Goal: Check status: Check status

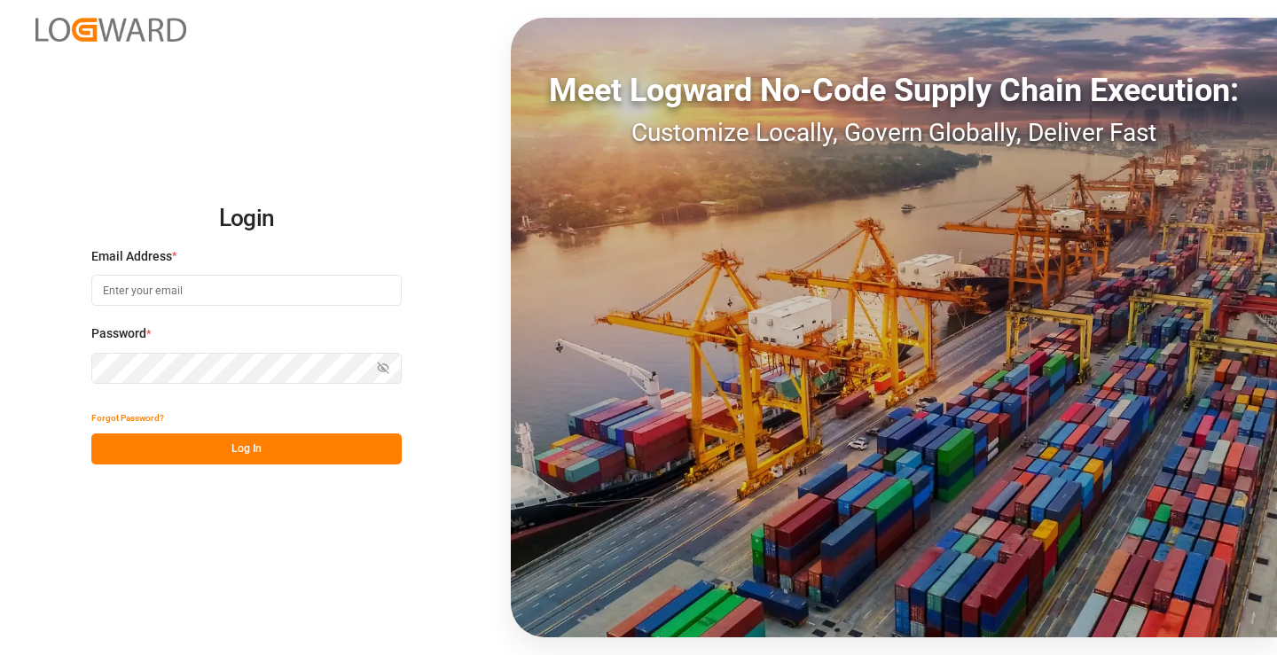
type input "[PERSON_NAME][EMAIL_ADDRESS][DOMAIN_NAME]"
click at [292, 446] on button "Log In" at bounding box center [246, 449] width 310 height 31
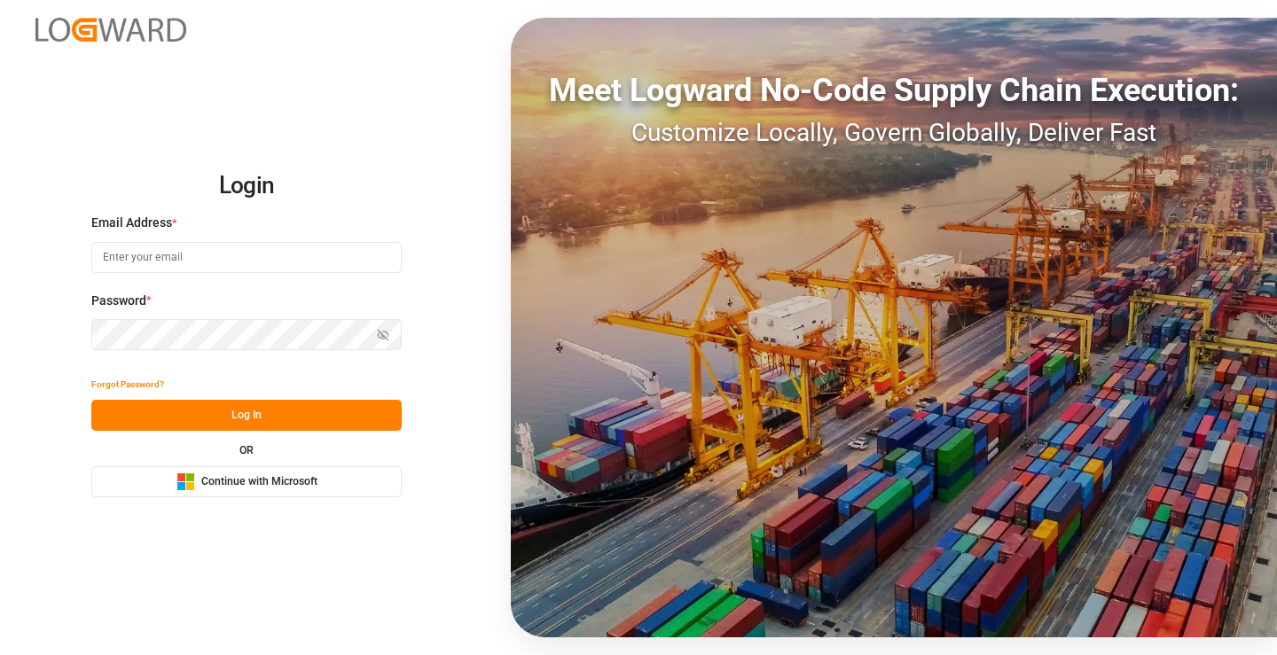
type input "mara-lynn.tan@leschaco.com"
click at [256, 421] on button "Log In" at bounding box center [246, 415] width 310 height 31
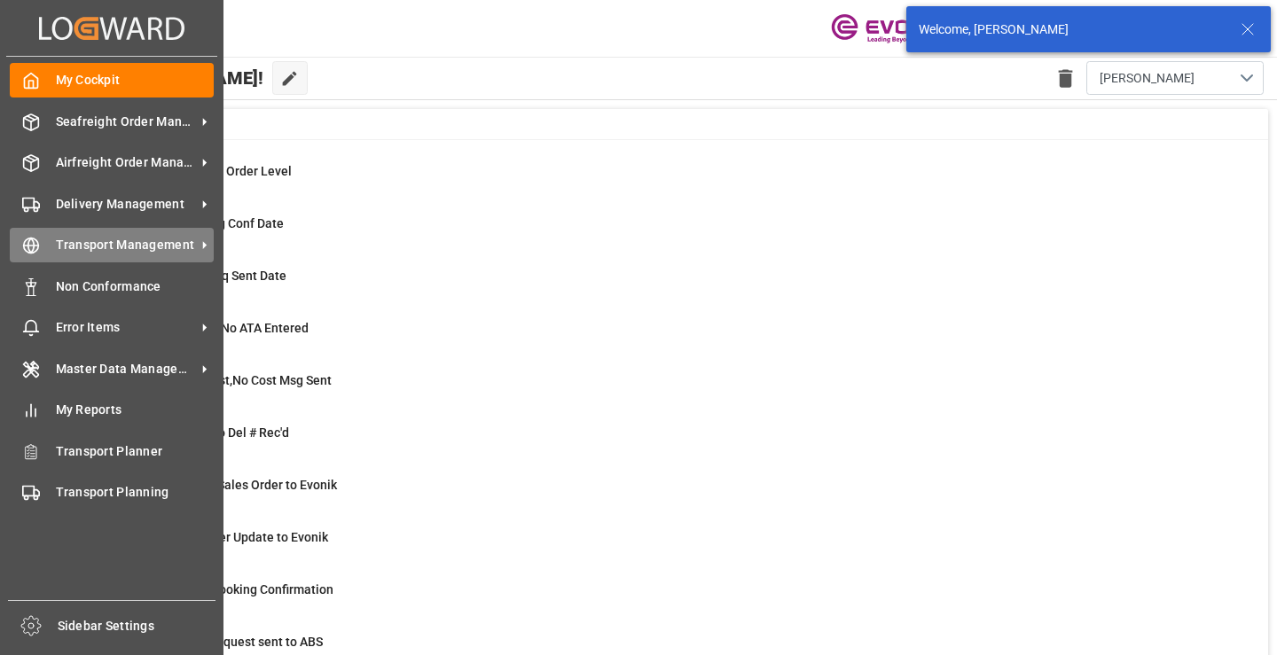
click at [36, 237] on icon at bounding box center [31, 246] width 18 height 18
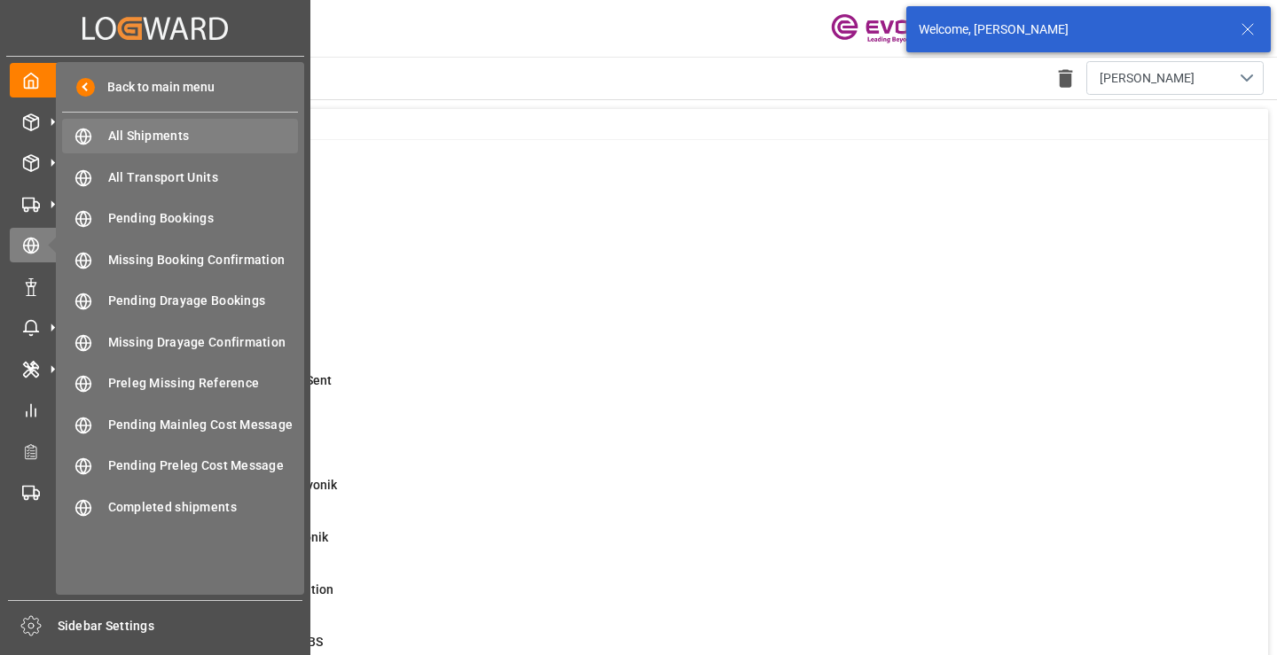
click at [136, 132] on span "All Shipments" at bounding box center [203, 136] width 191 height 19
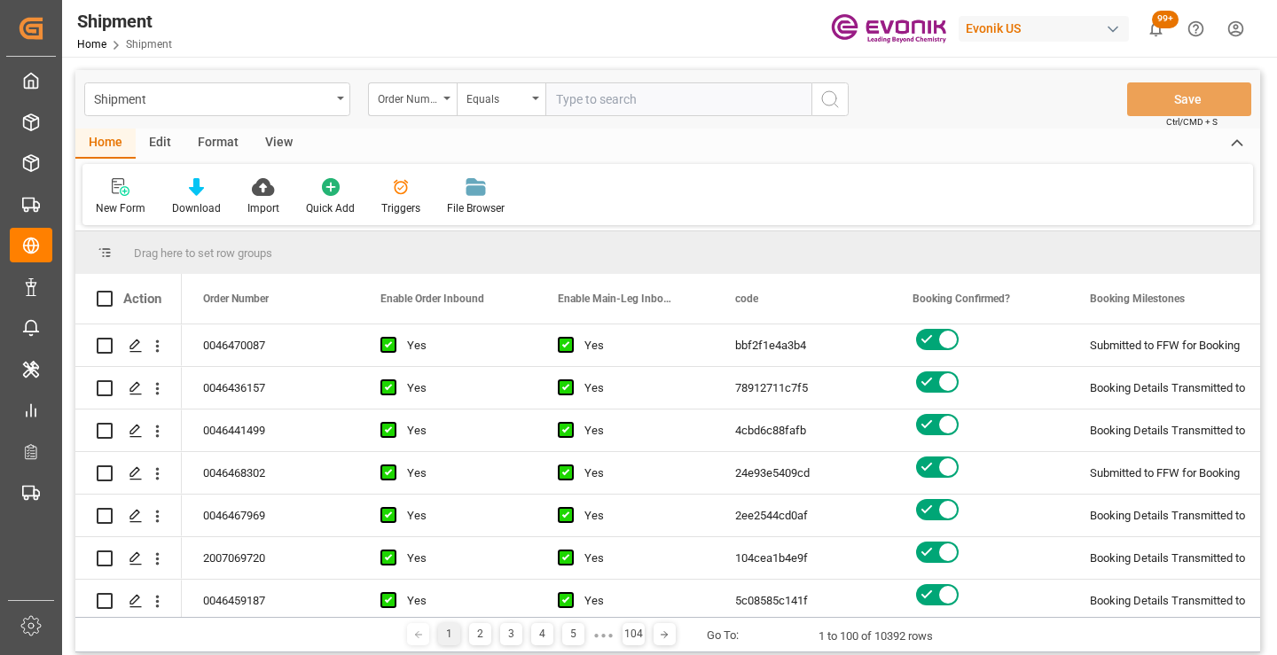
click at [427, 98] on div "Order Number" at bounding box center [408, 97] width 60 height 20
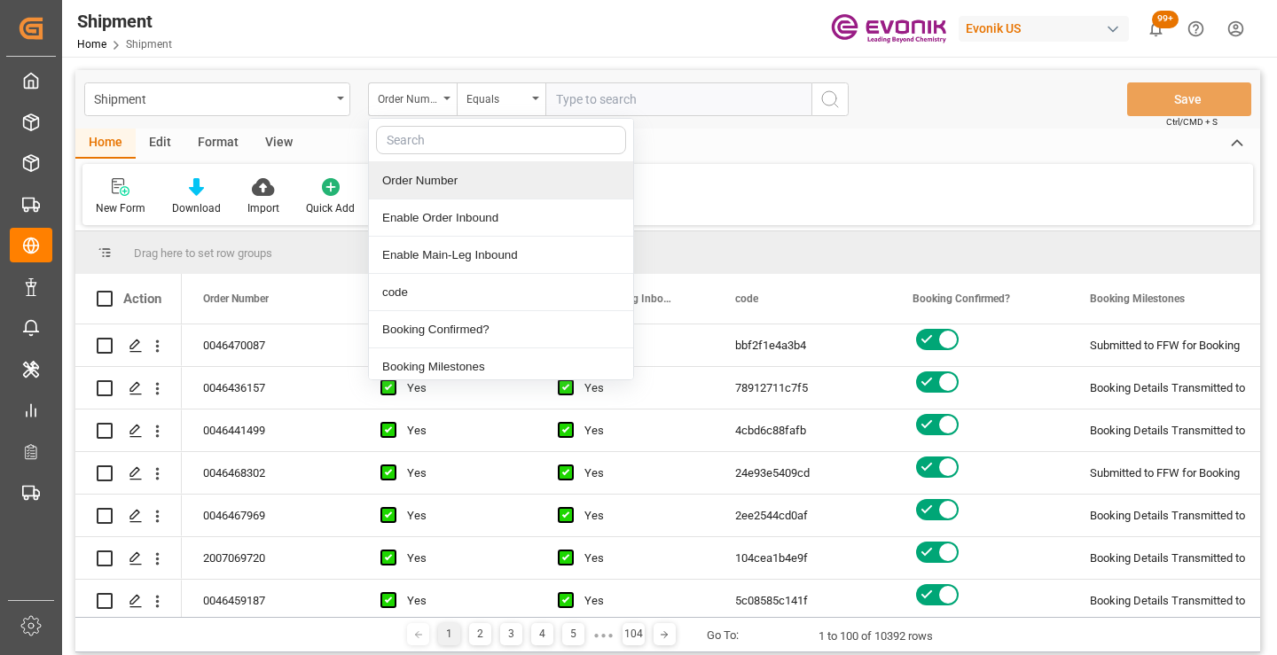
click at [438, 177] on div "Order Number" at bounding box center [501, 180] width 264 height 37
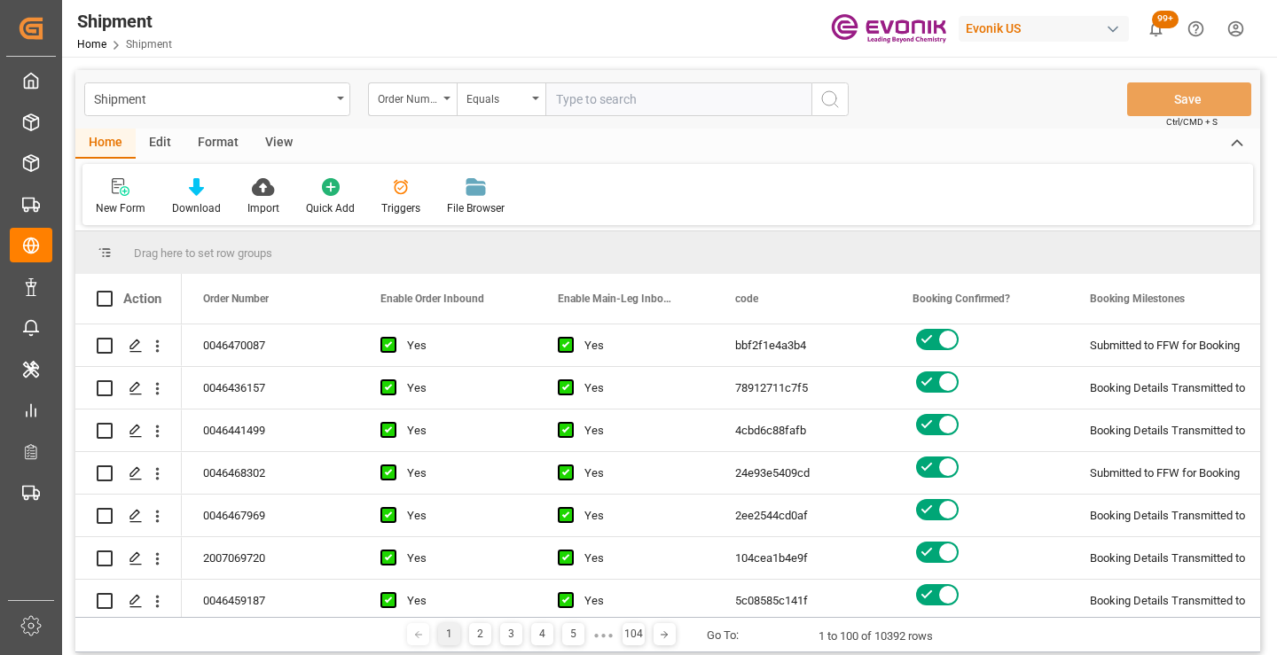
click at [637, 92] on input "text" at bounding box center [678, 99] width 266 height 34
paste input "2006959925"
type input "2006959925"
click at [829, 102] on icon "search button" at bounding box center [830, 99] width 21 height 21
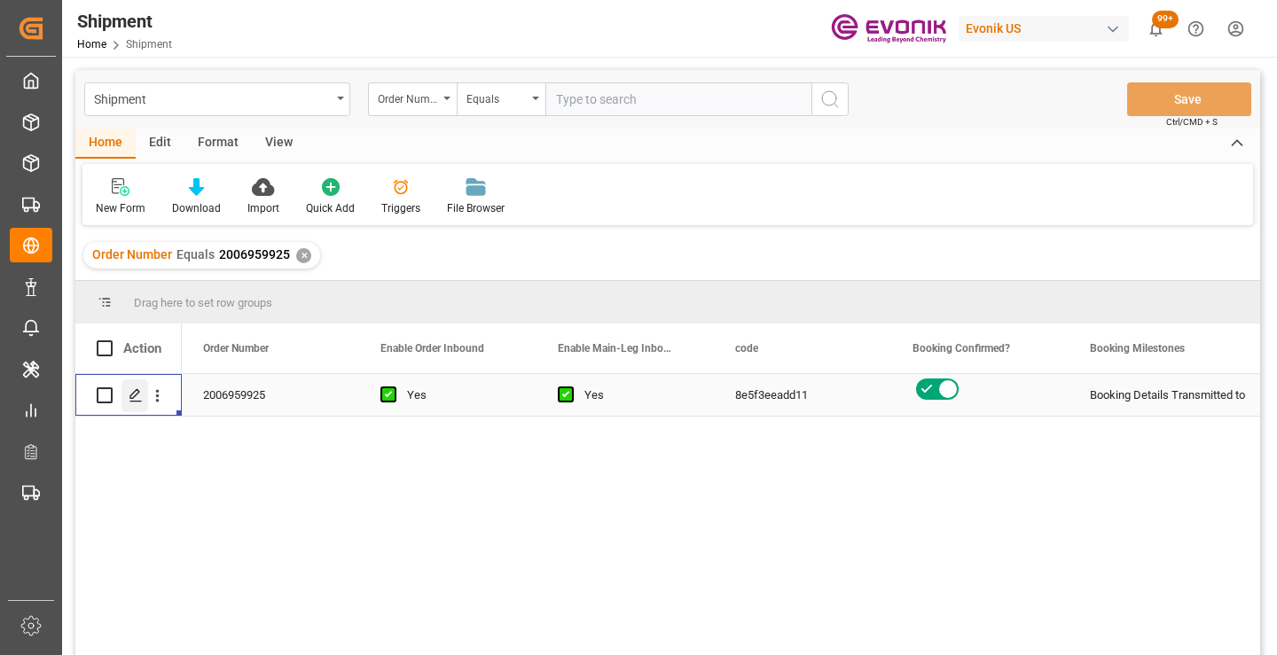
click at [130, 398] on polygon "Press SPACE to select this row." at bounding box center [134, 394] width 9 height 9
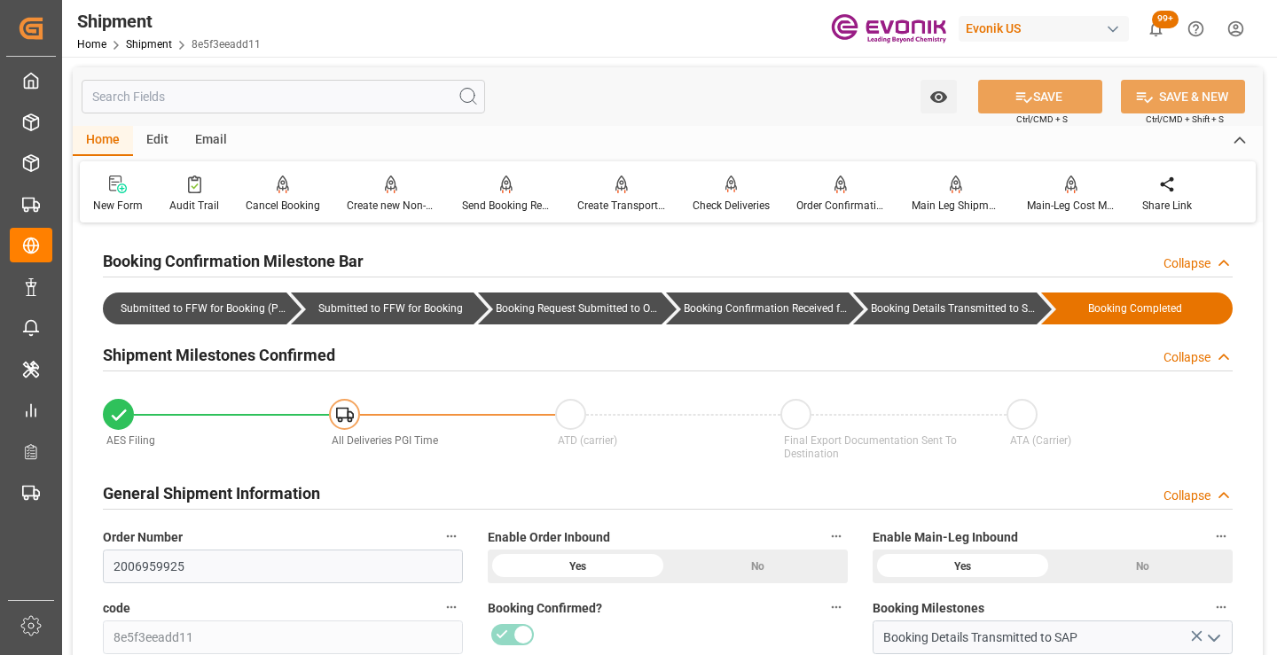
click at [294, 101] on input "text" at bounding box center [284, 97] width 404 height 34
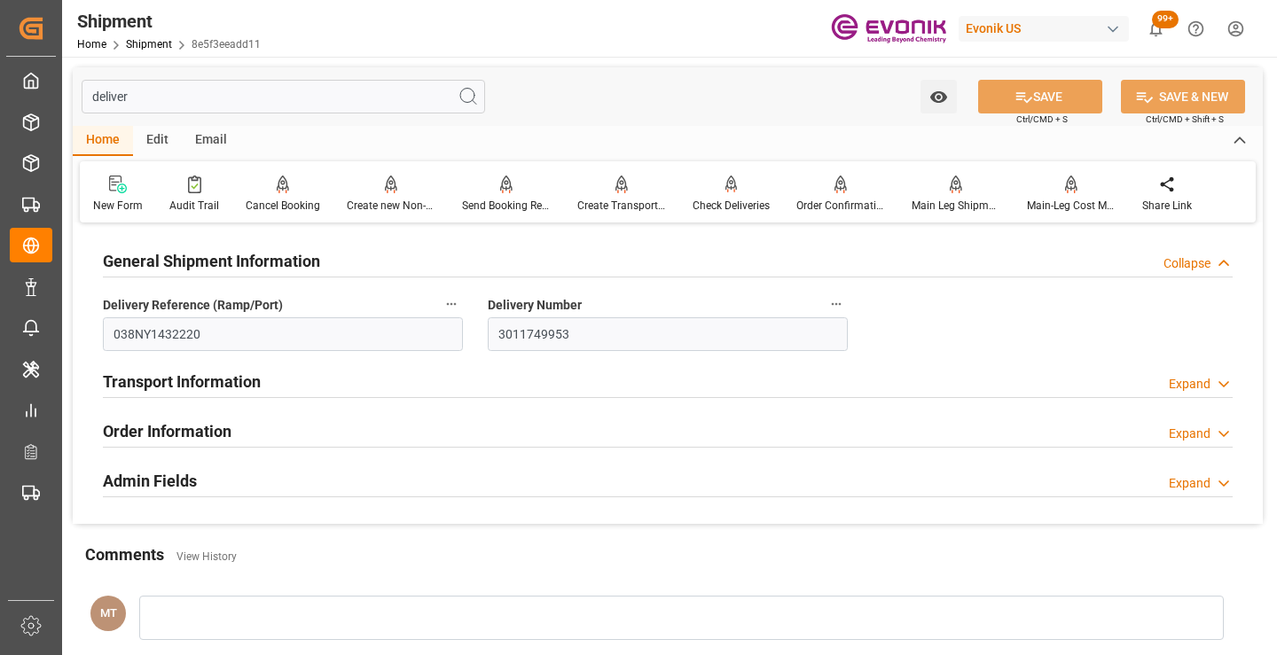
type input "deliver"
click at [133, 44] on link "Shipment" at bounding box center [149, 44] width 46 height 12
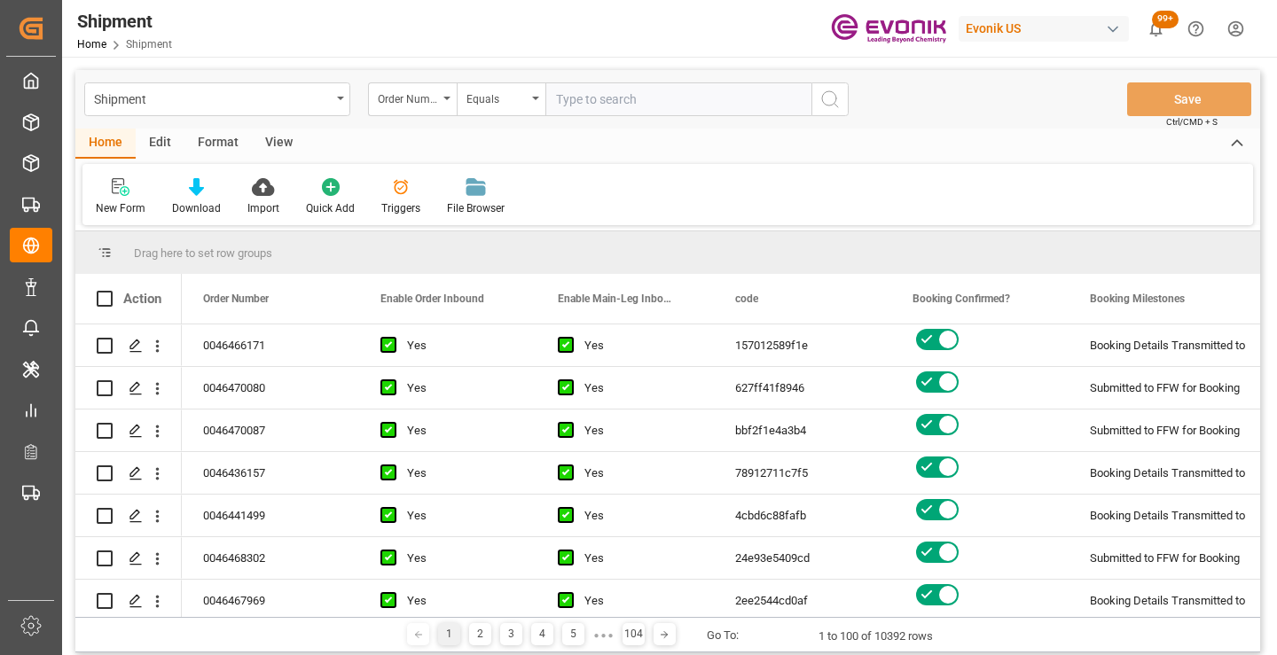
click at [585, 98] on input "text" at bounding box center [678, 99] width 266 height 34
type input "0046464345"
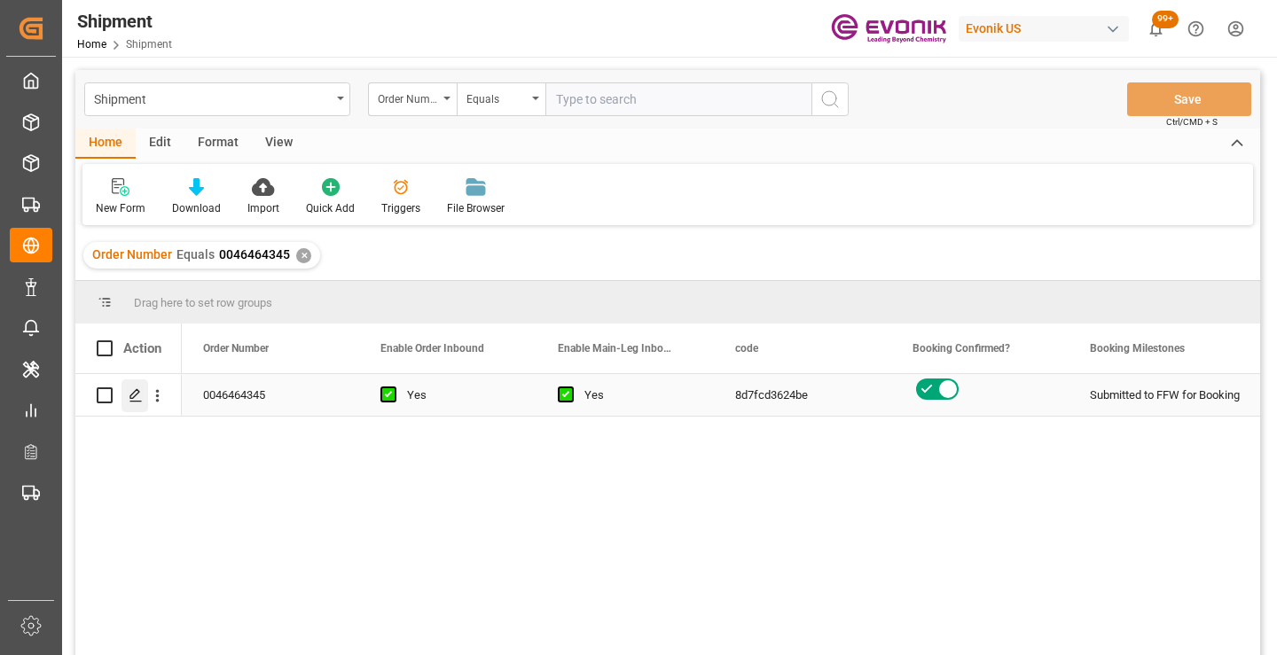
click at [137, 397] on icon "Press SPACE to select this row." at bounding box center [136, 395] width 14 height 14
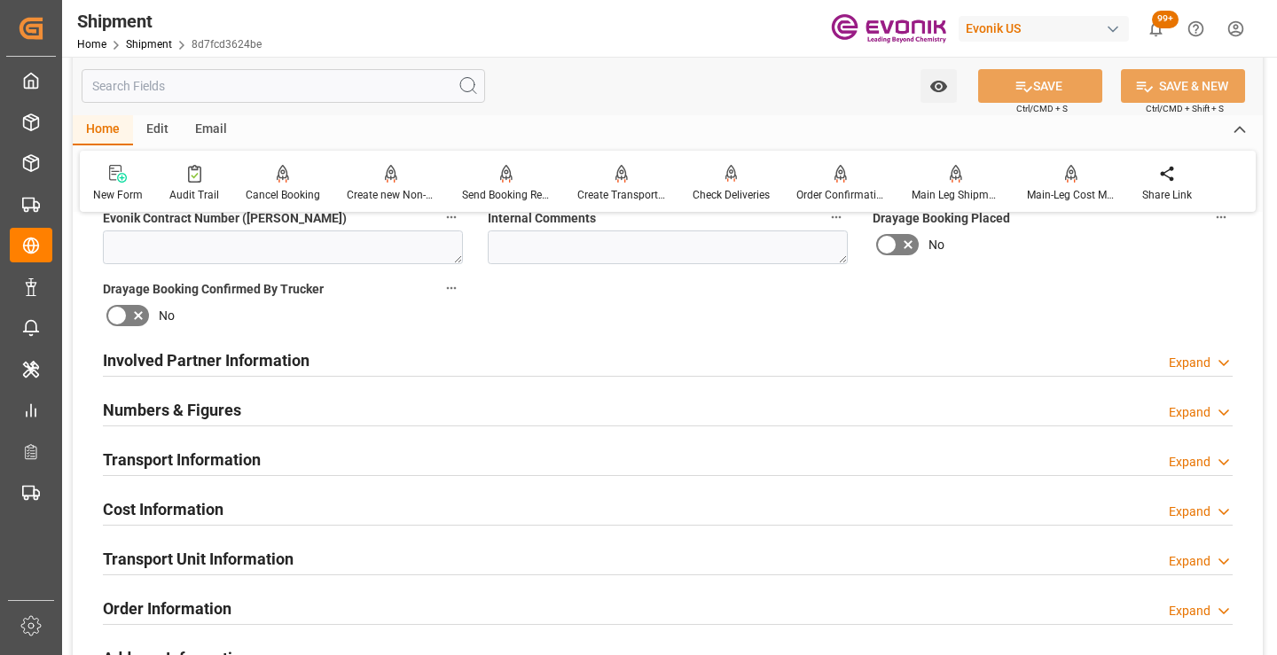
scroll to position [1064, 0]
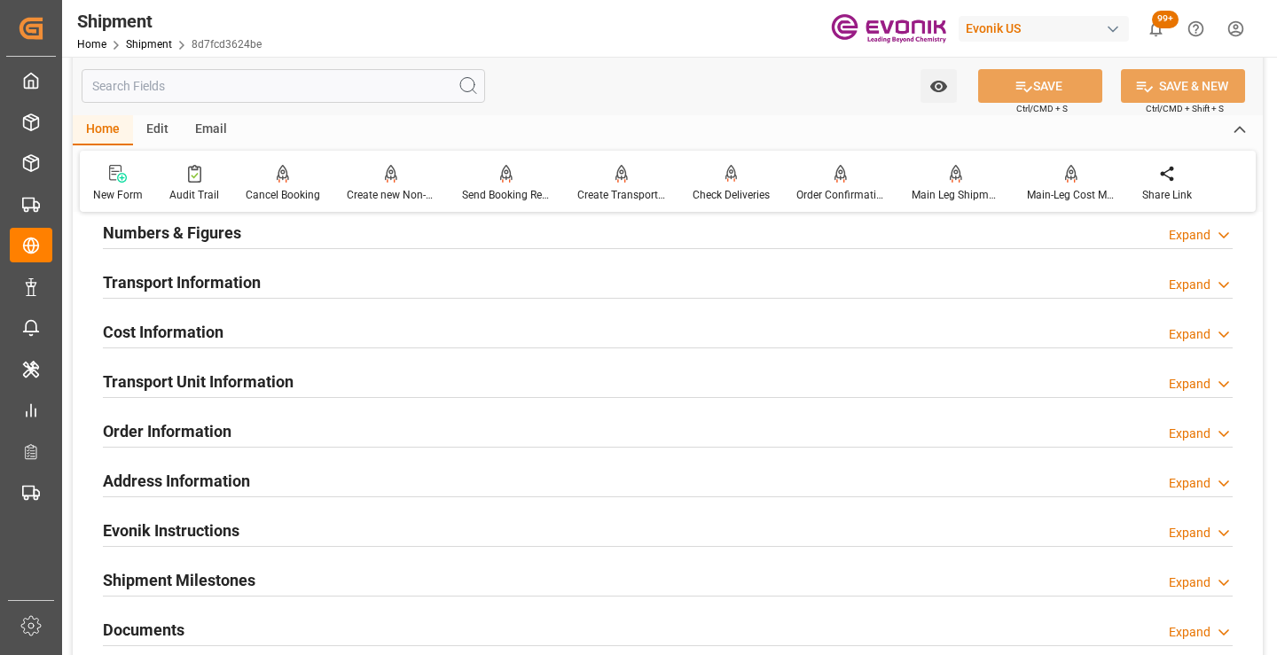
click at [212, 380] on h2 "Transport Unit Information" at bounding box center [198, 382] width 191 height 24
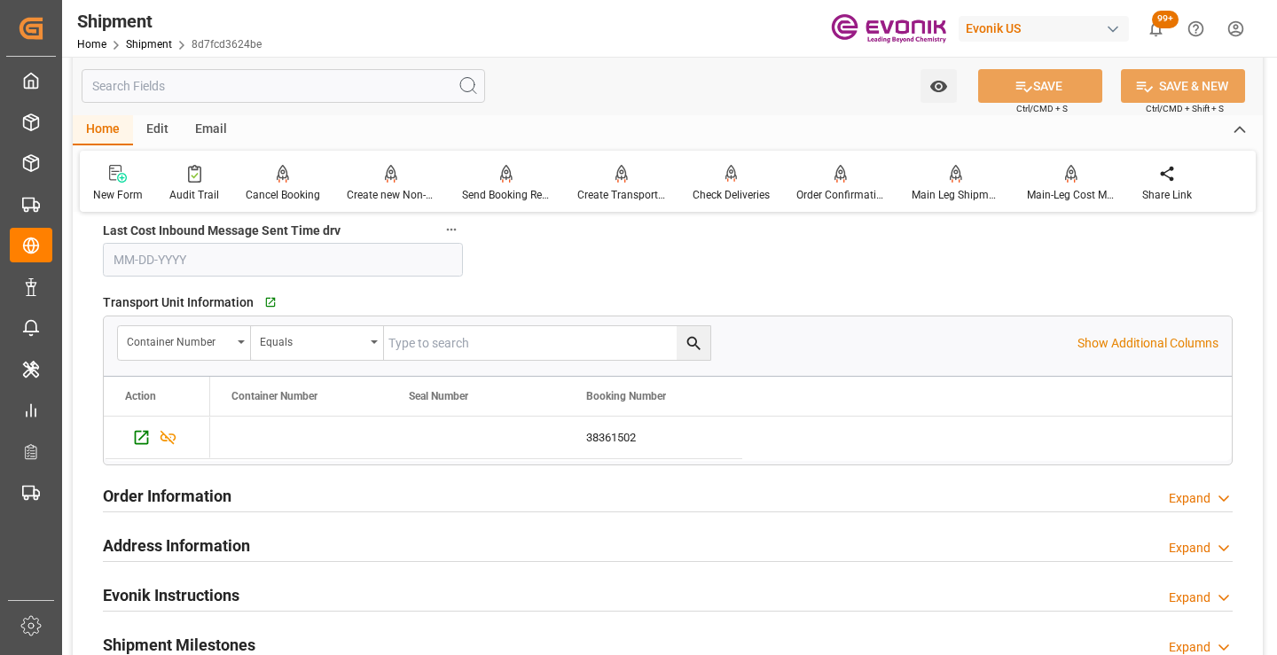
scroll to position [1419, 0]
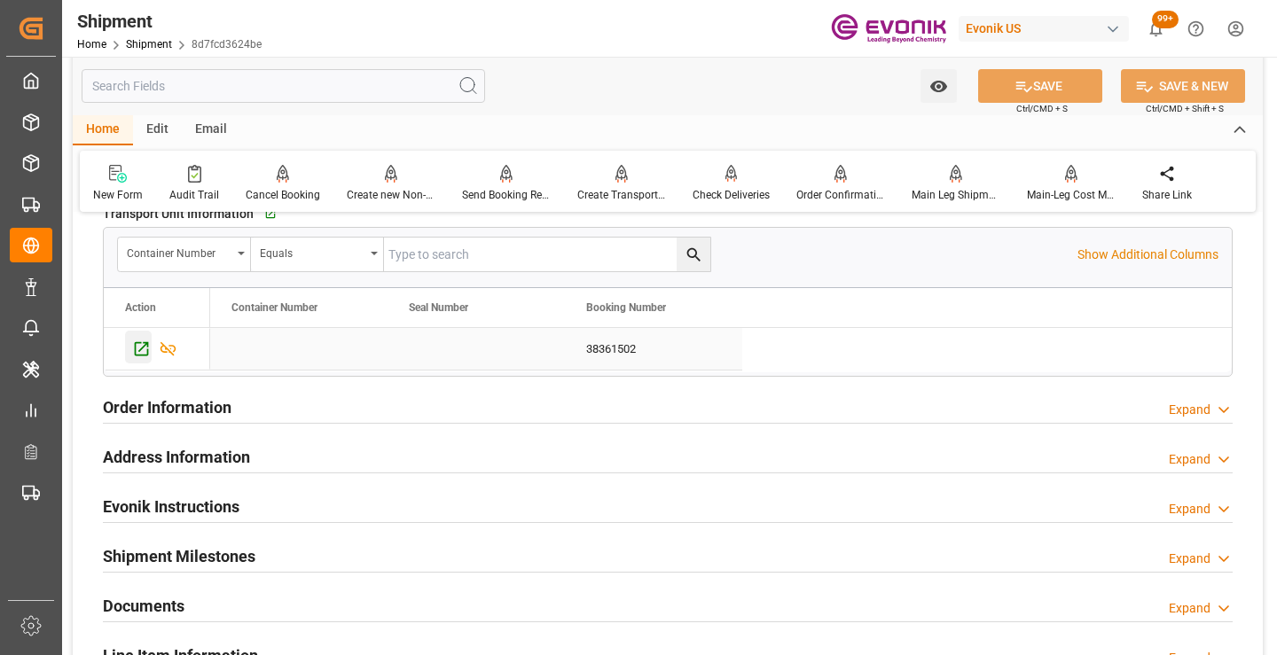
click at [137, 344] on icon "Press SPACE to select this row." at bounding box center [141, 349] width 19 height 19
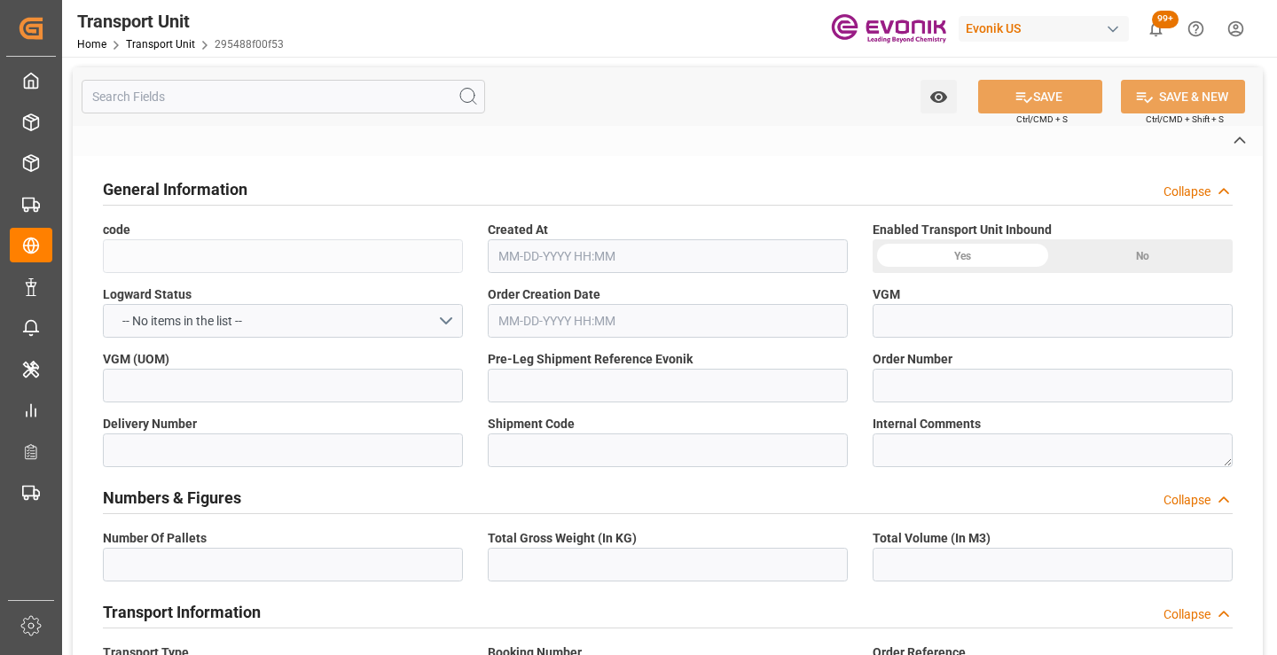
type input "295488f00f53"
type input "0046464345"
type input "8d7fcd3624be"
type input "38361502"
type input "ALRB"
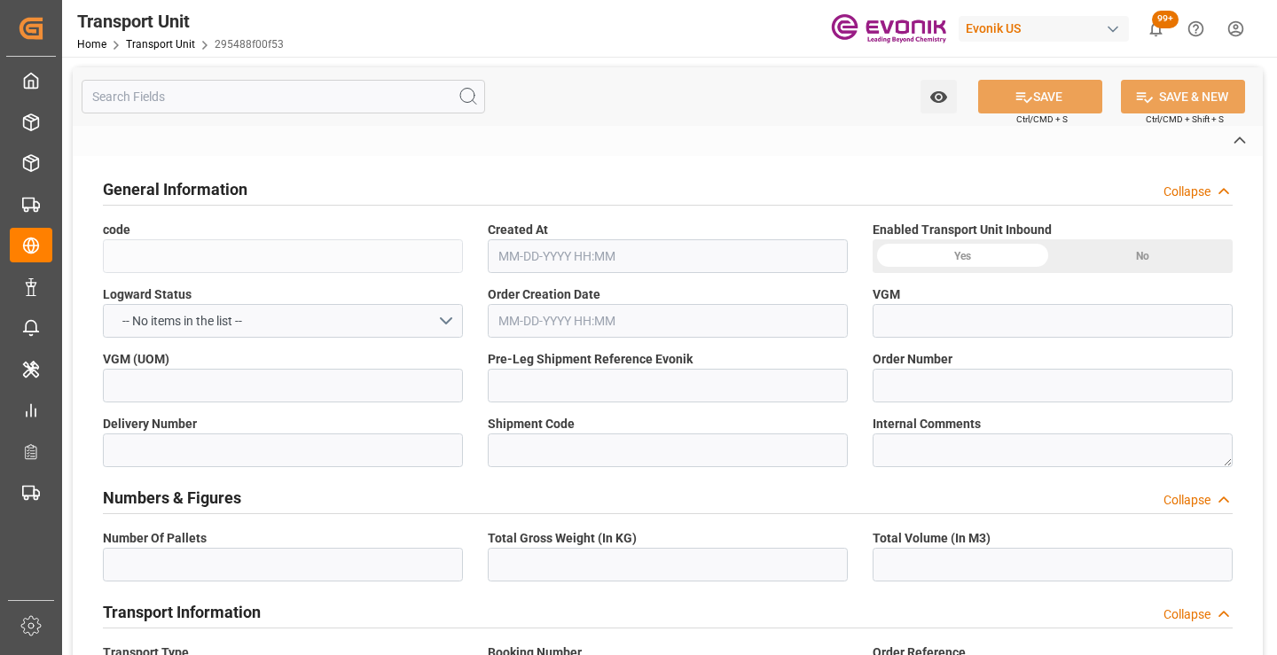
type textarea "61547"
type input "[GEOGRAPHIC_DATA]"
type textarea "36396"
type input "[GEOGRAPHIC_DATA]"
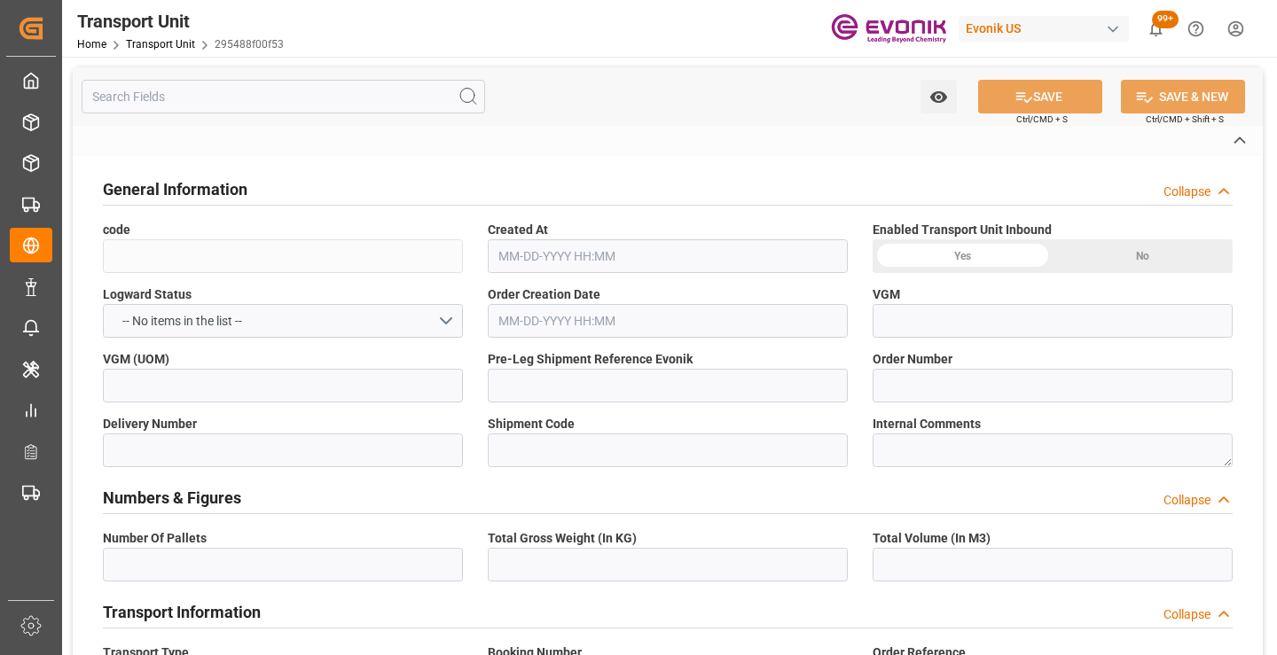
type input "[GEOGRAPHIC_DATA]"
type textarea "No Deliveries found"
type input "kg"
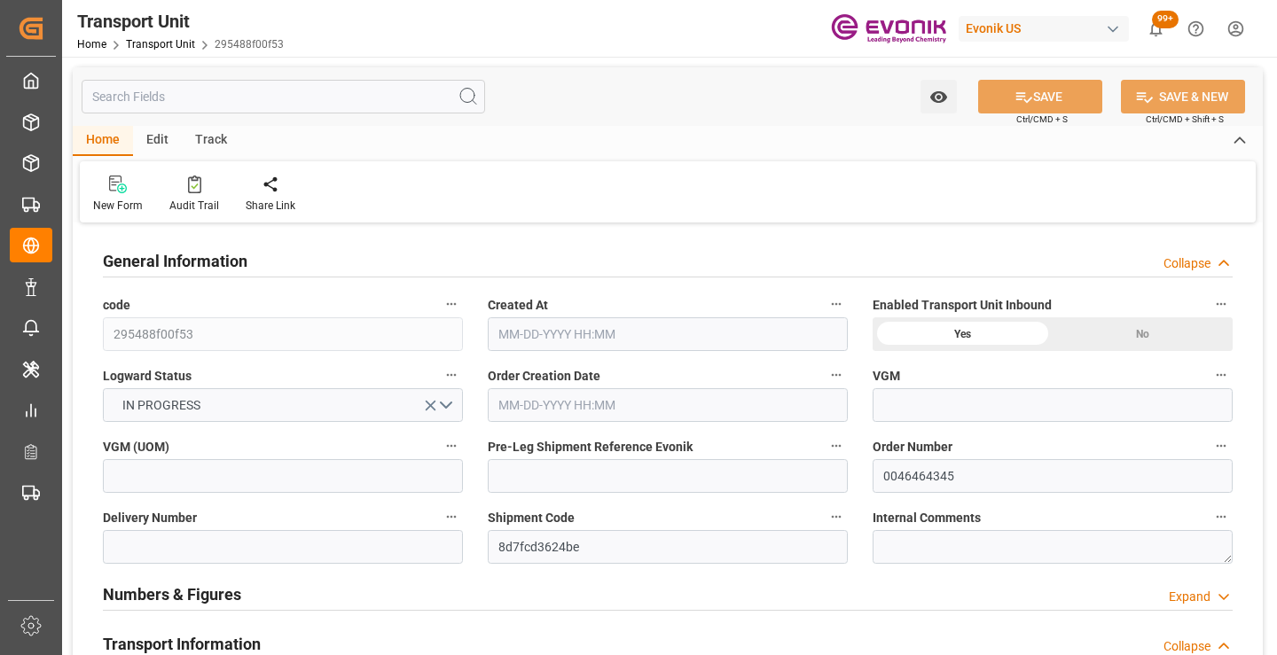
type input "AC Containerline"
type input "AC Containerline GmbH"
type input "CAMTR"
type input "BEANR"
type input "20000"
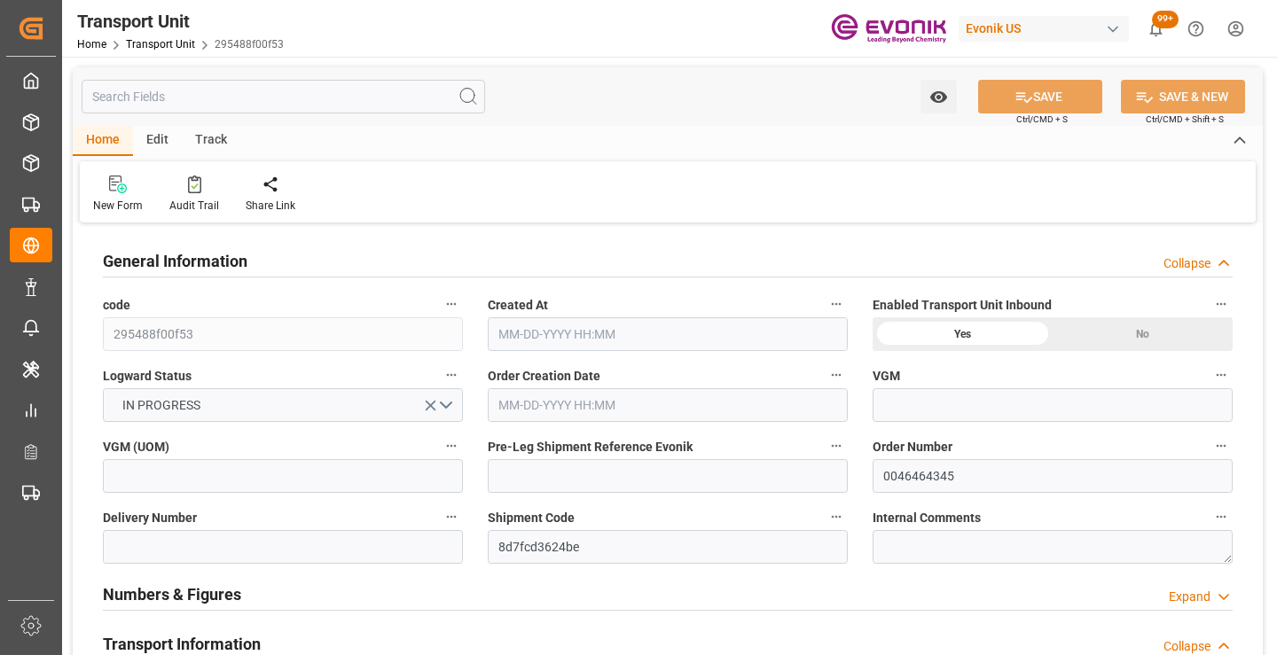
type input "[DATE] 12:38"
type input "[DATE]"
type input "[DATE] 00:00"
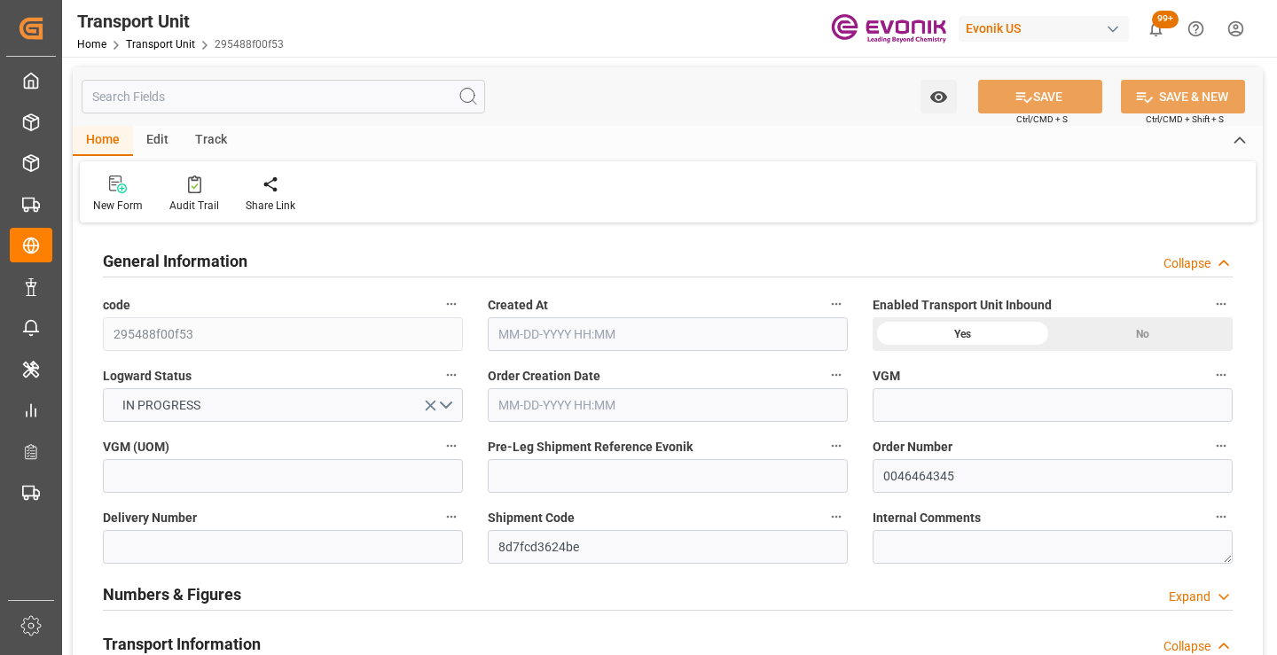
type input "[DATE] 00:00"
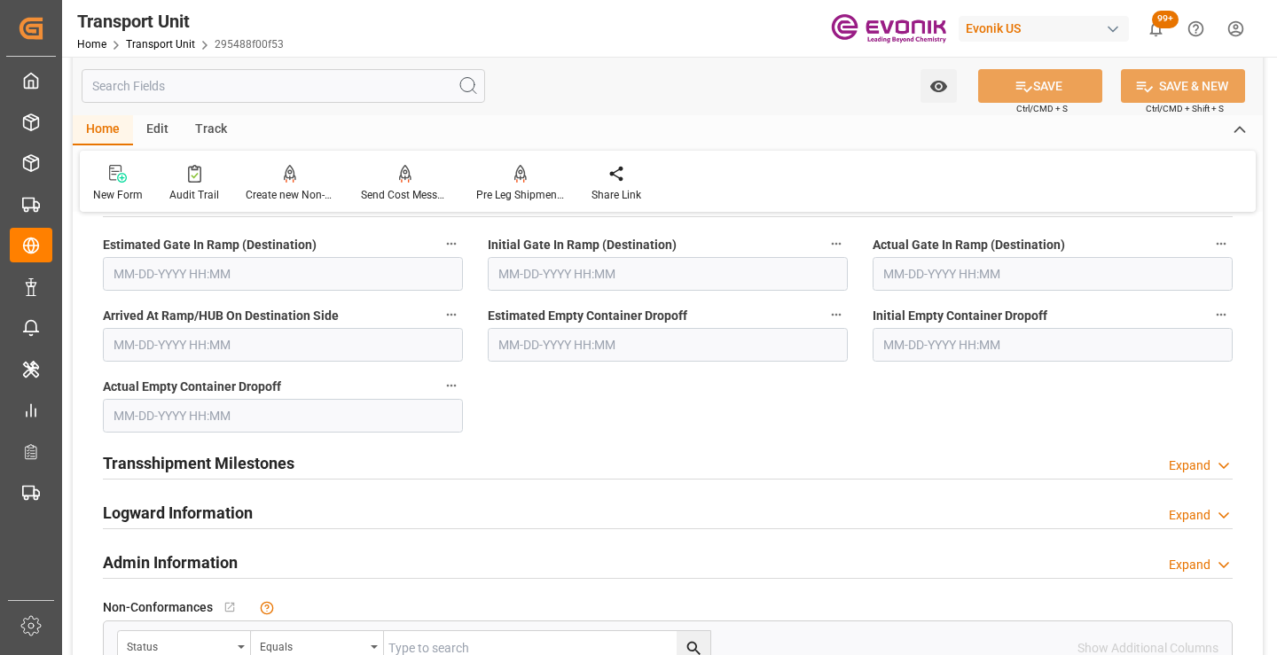
scroll to position [2129, 0]
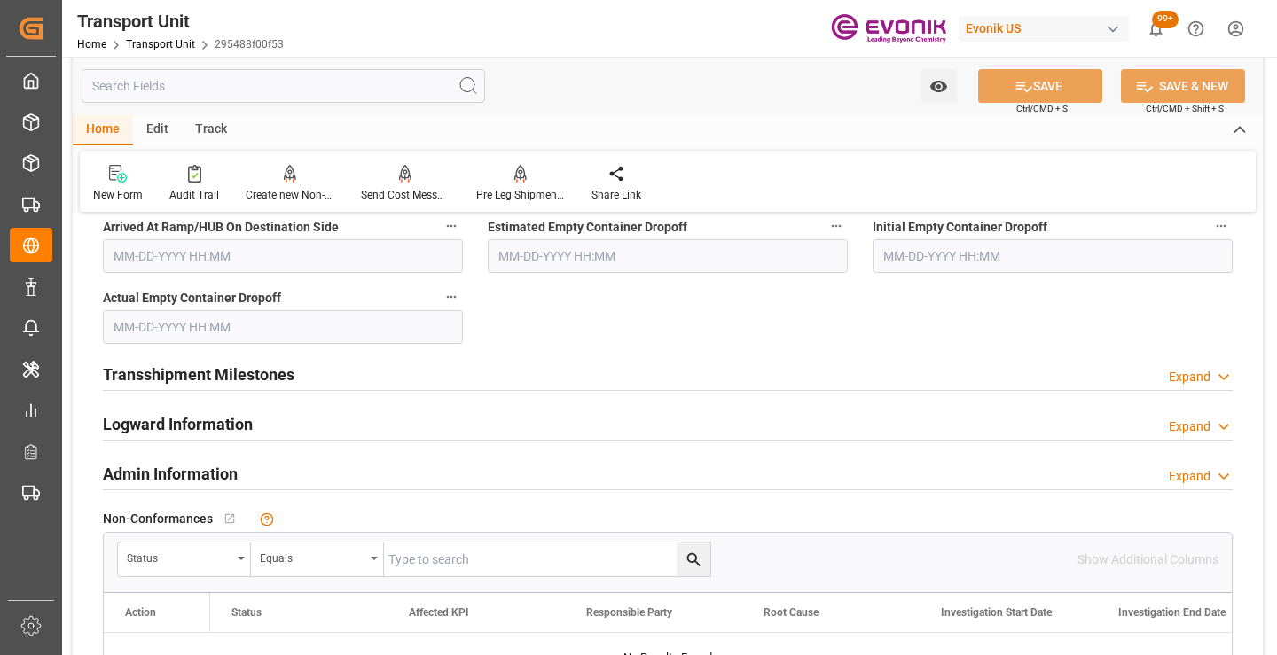
click at [297, 373] on div "Transshipment Milestones Expand" at bounding box center [668, 374] width 1130 height 34
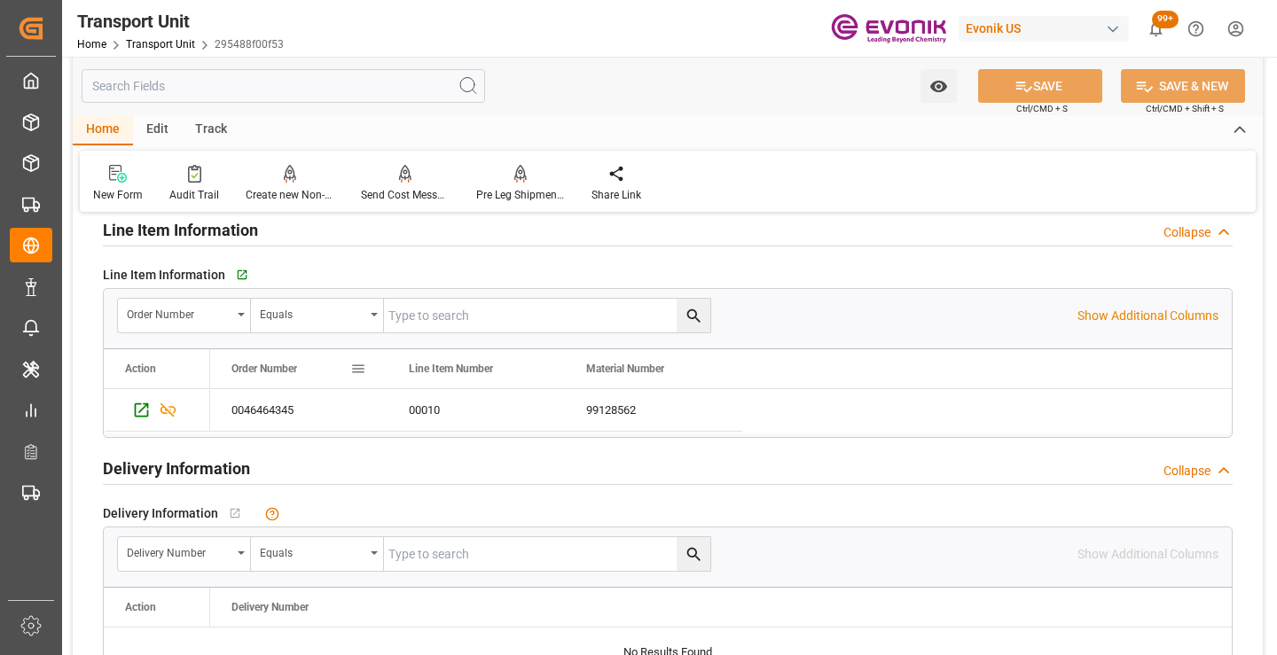
scroll to position [3459, 0]
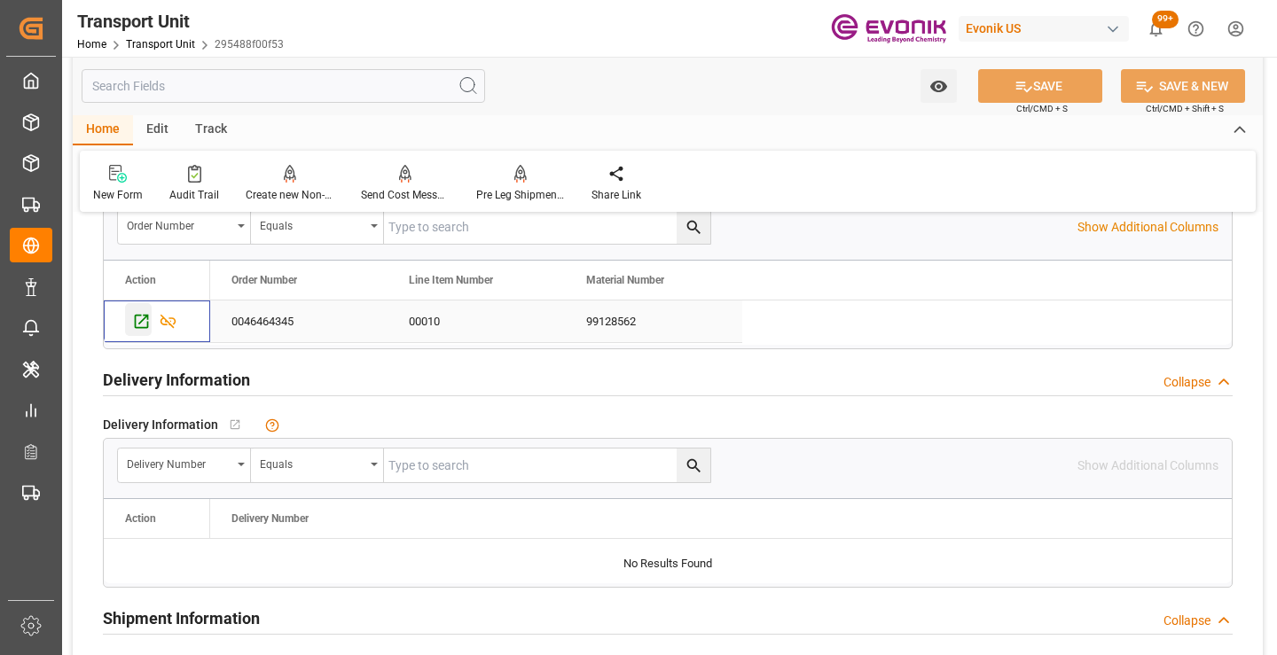
click at [137, 319] on icon "Press SPACE to select this row." at bounding box center [141, 321] width 19 height 19
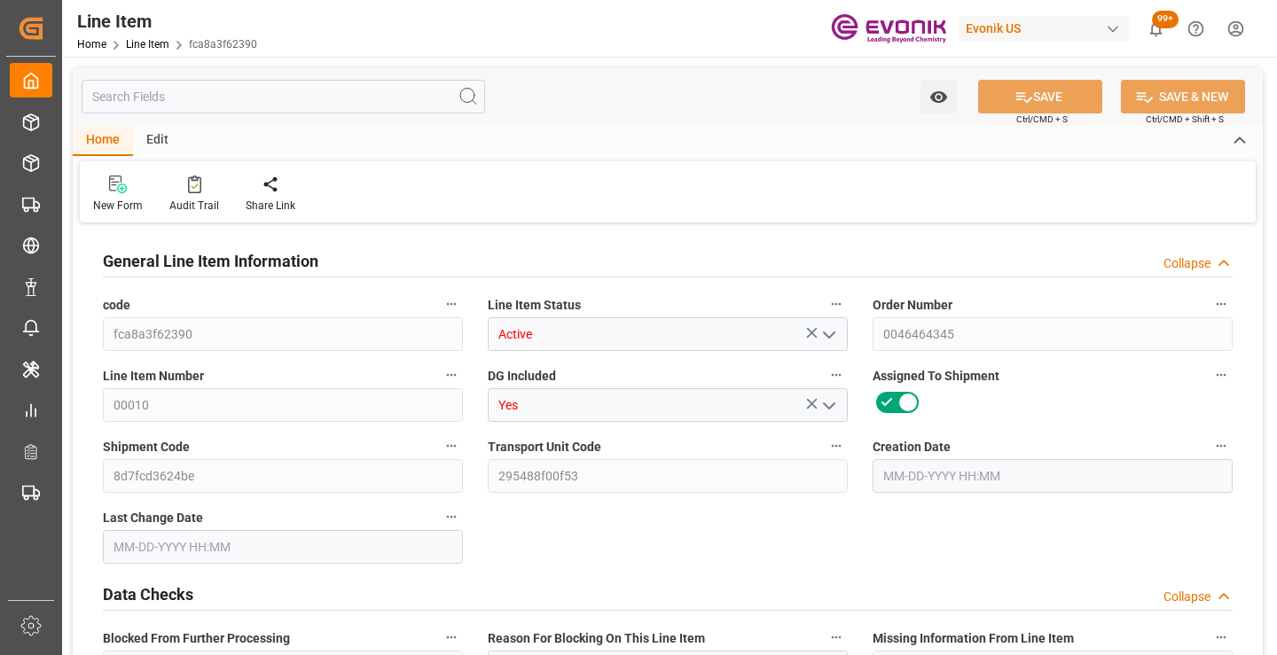
type input "0"
type input "20000"
type input "0"
type input "20000"
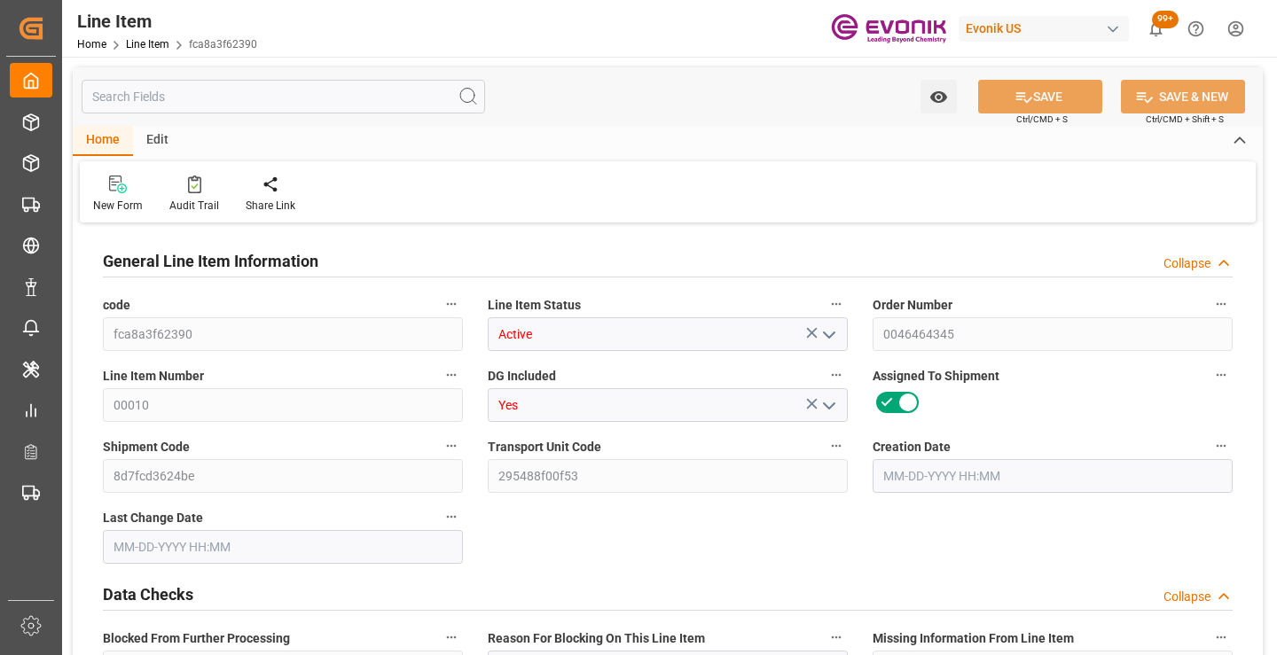
type input "145200"
type input "20000"
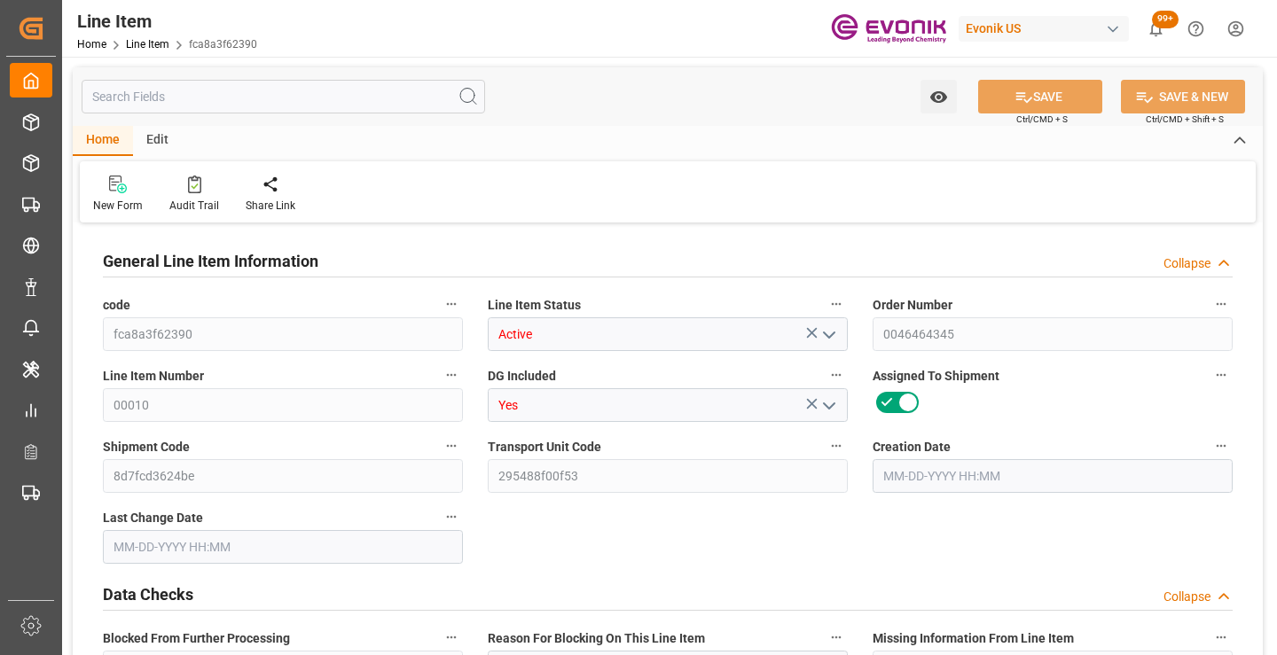
type input "20000"
type input "0"
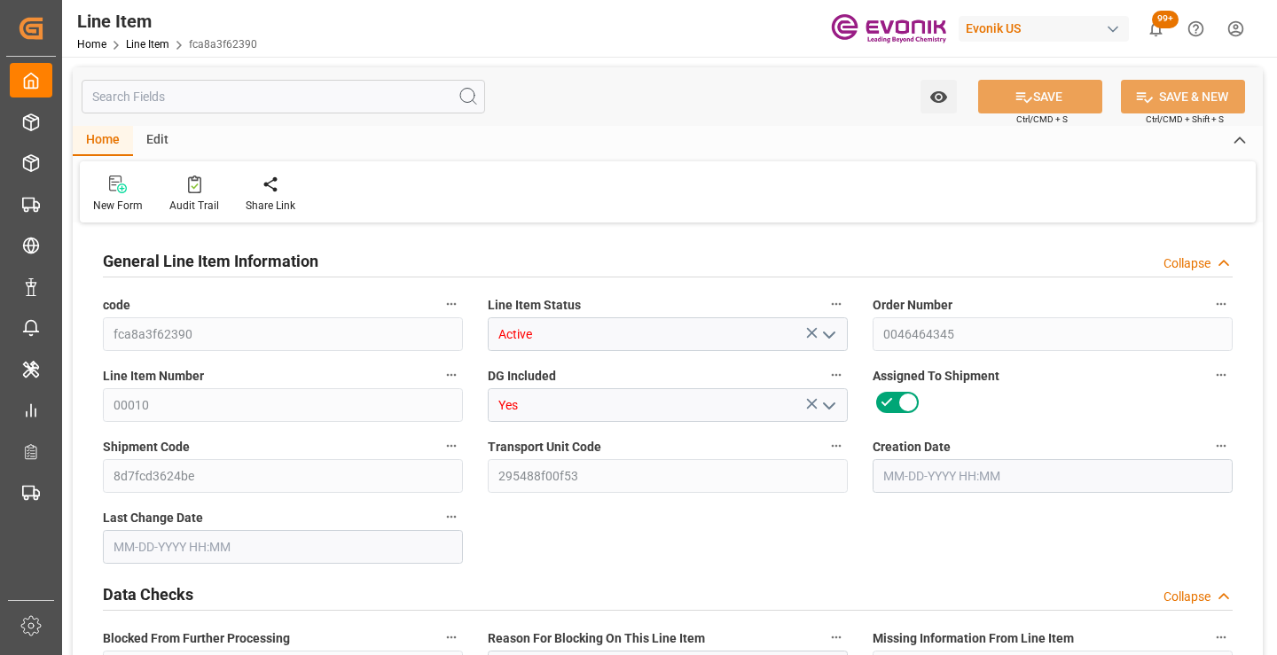
type input "0"
type input "08-14-2025 13:16"
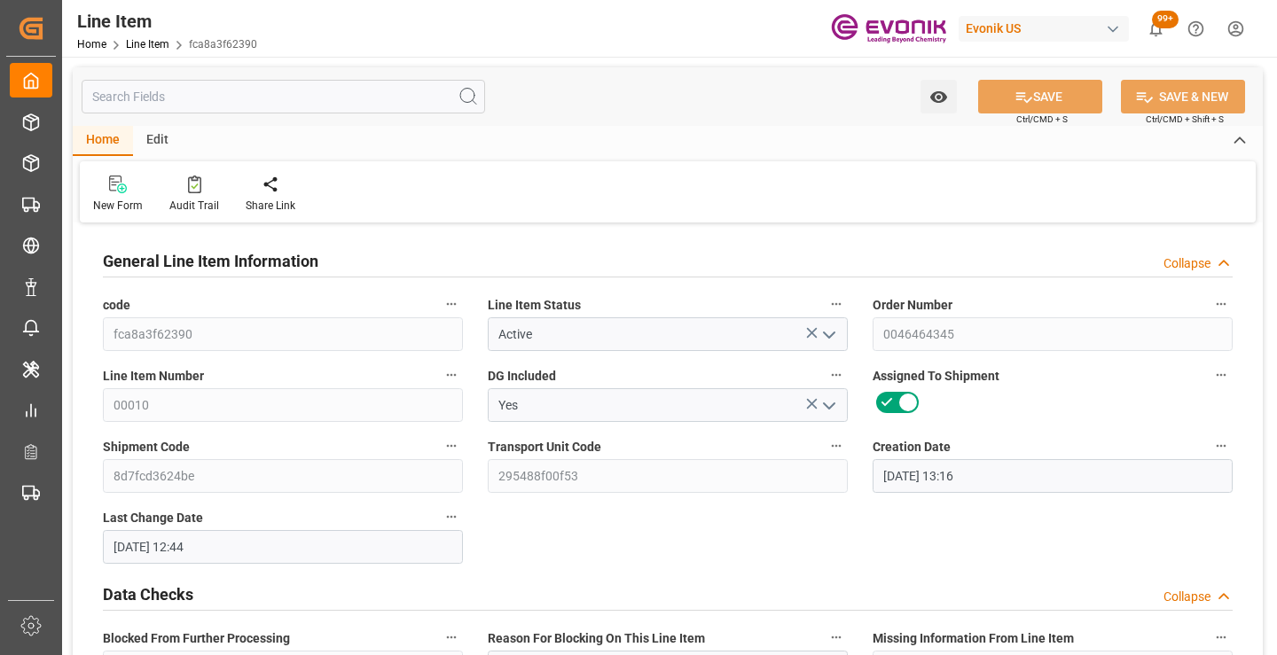
type input "09-02-2025 12:44"
type input "[DATE]"
type input "09-11-2025"
type input "09-06-2025"
click at [365, 90] on input "text" at bounding box center [284, 97] width 404 height 34
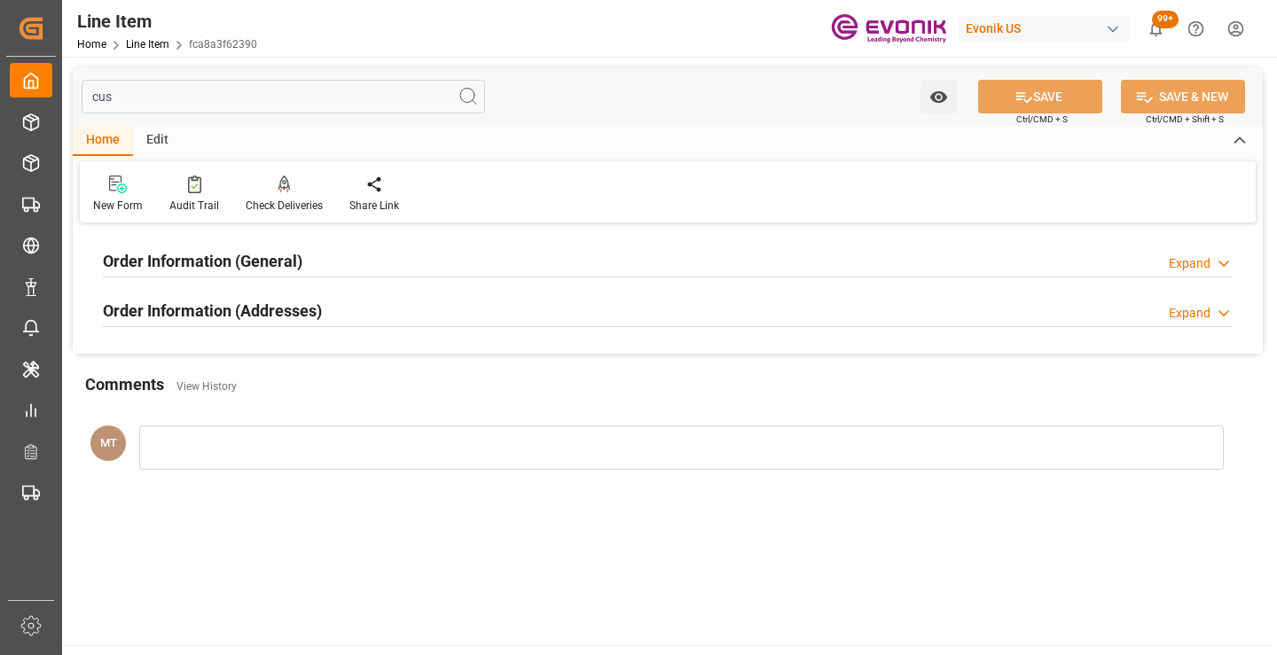
type input "cus"
click at [310, 249] on div "Order Information (General) Expand" at bounding box center [668, 260] width 1130 height 34
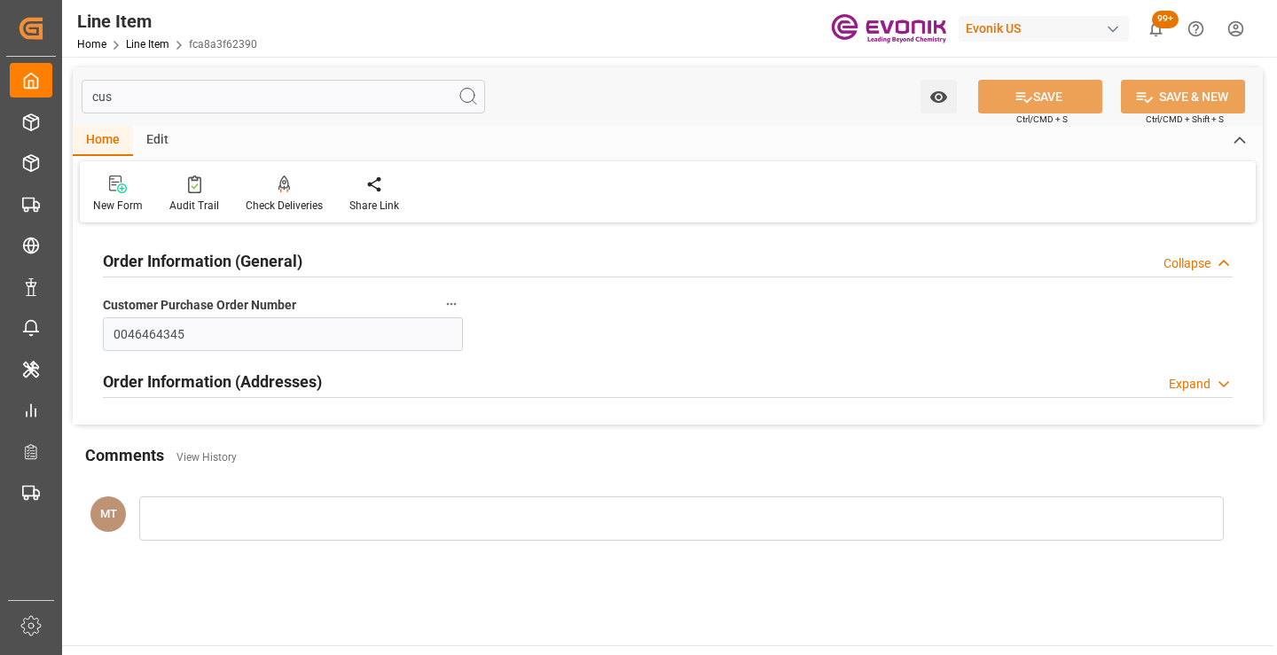
click at [300, 368] on div "Order Information (Addresses)" at bounding box center [212, 381] width 219 height 34
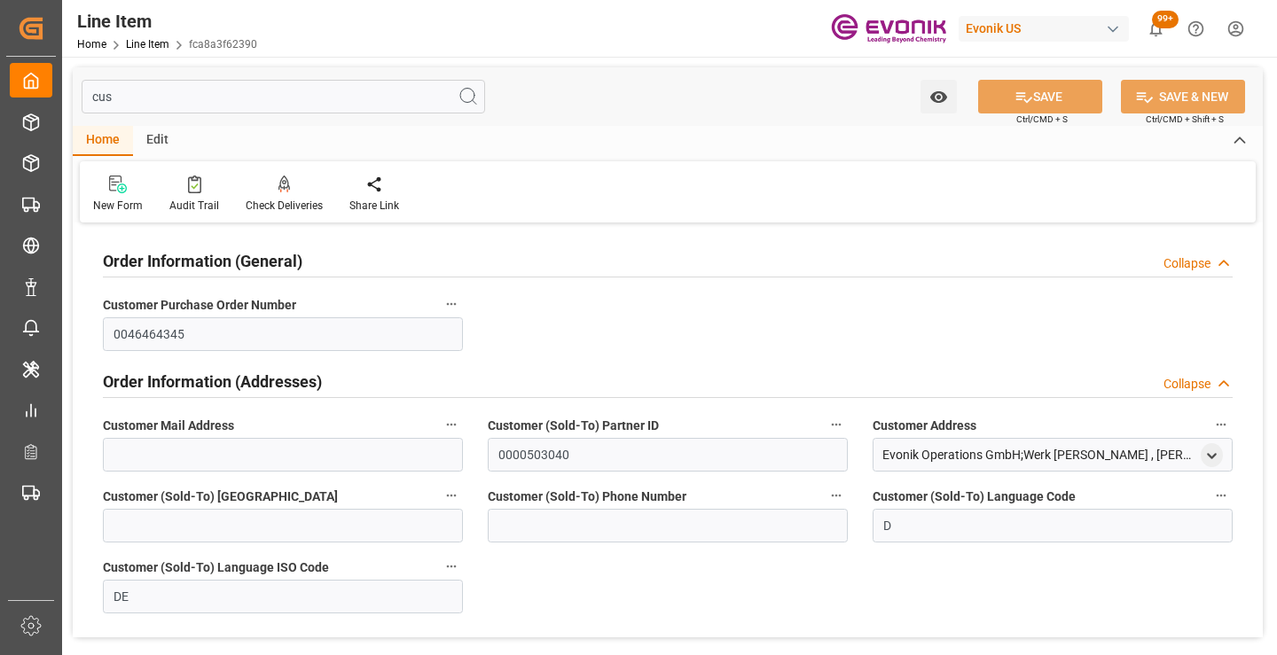
drag, startPoint x: 163, startPoint y: 102, endPoint x: 90, endPoint y: 102, distance: 73.6
click at [90, 102] on input "cus" at bounding box center [284, 97] width 404 height 34
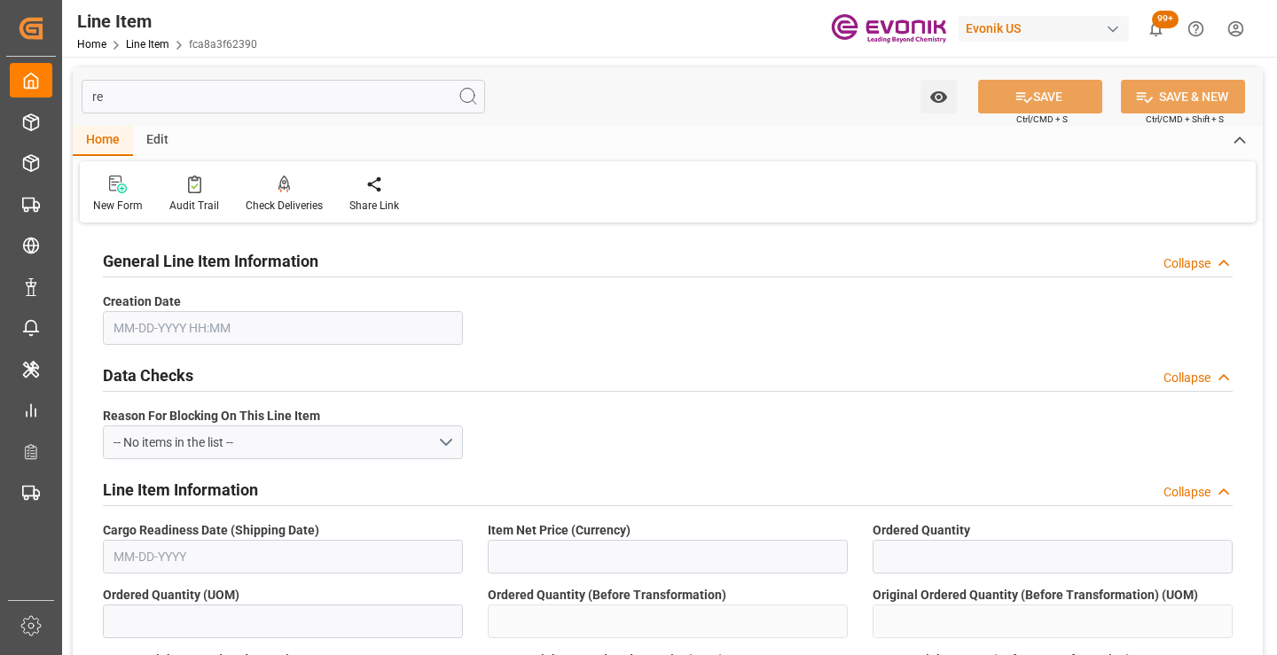
type input "rea"
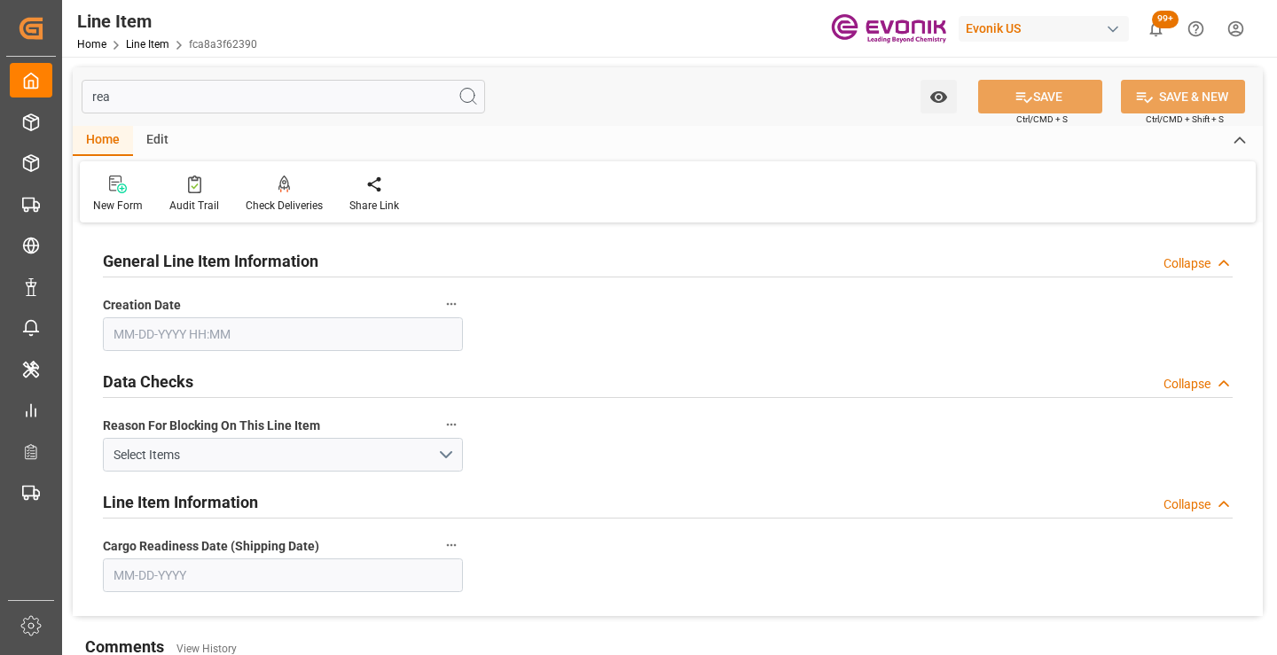
type input "08-14-2025 13:16"
type input "09-11-2025"
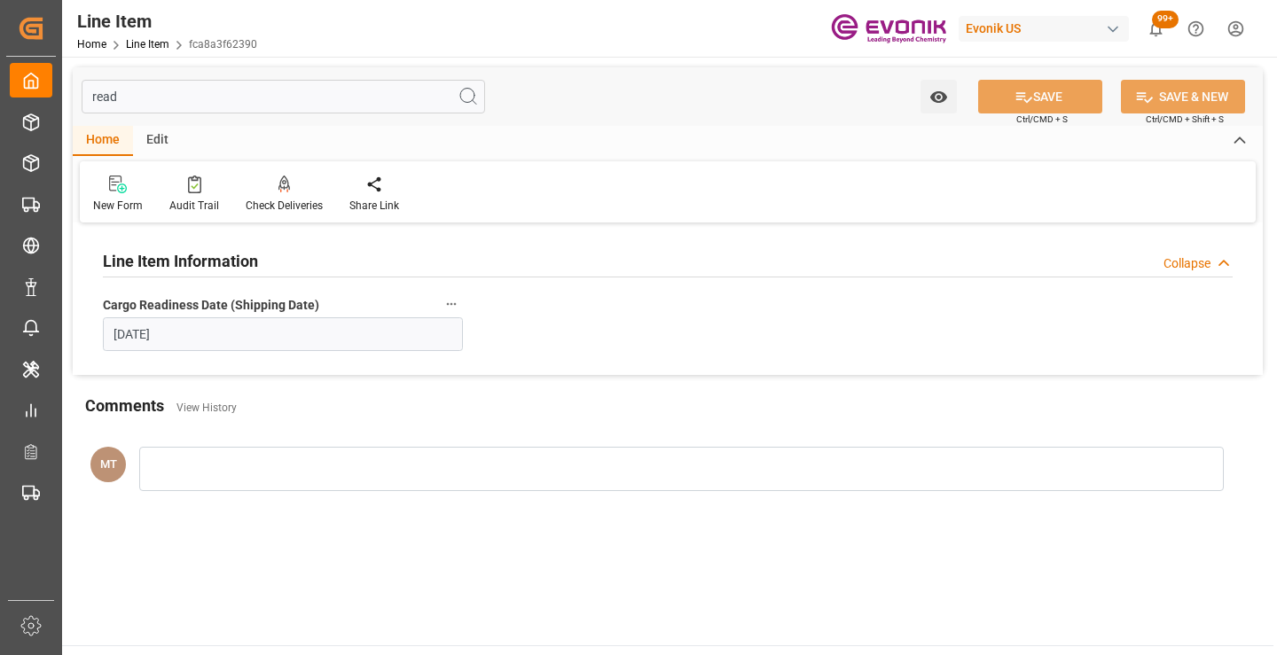
type input "read"
